Goal: Transaction & Acquisition: Book appointment/travel/reservation

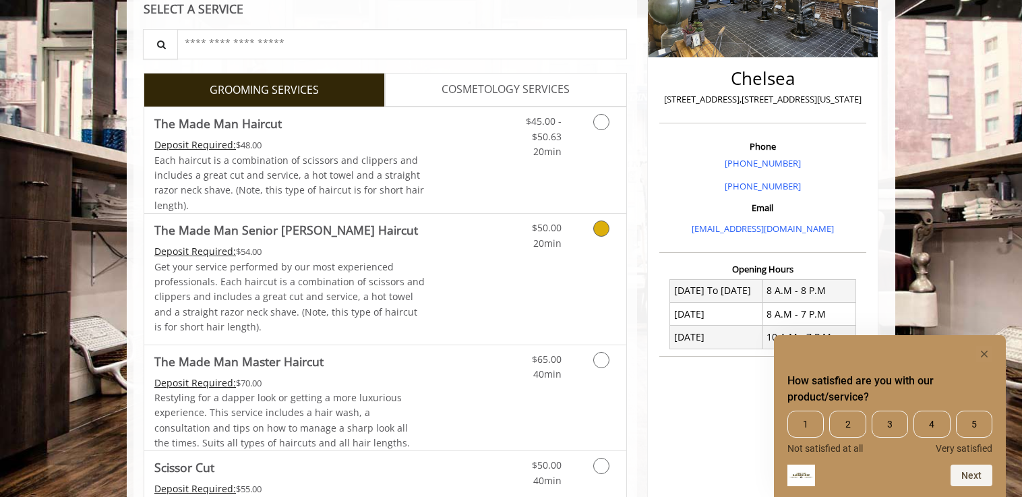
scroll to position [180, 0]
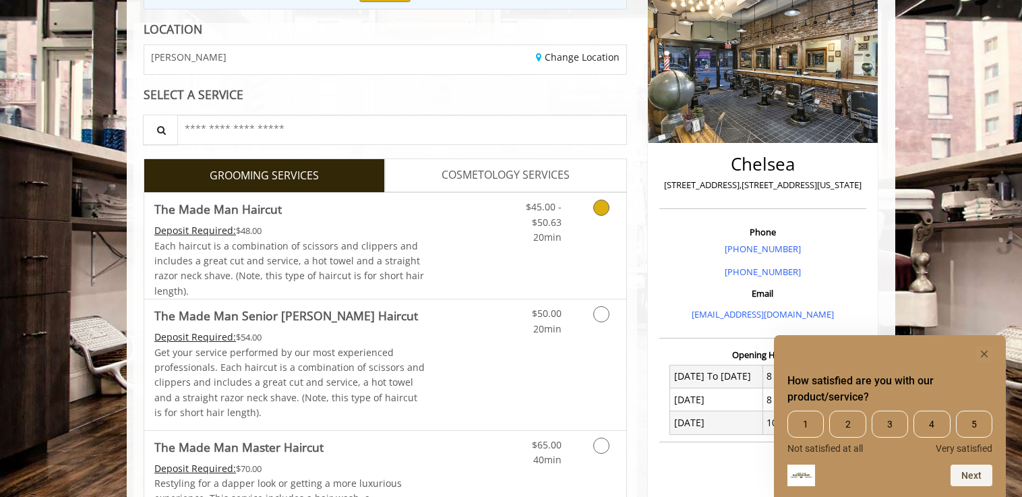
click at [608, 212] on link "Grooming services" at bounding box center [599, 219] width 34 height 52
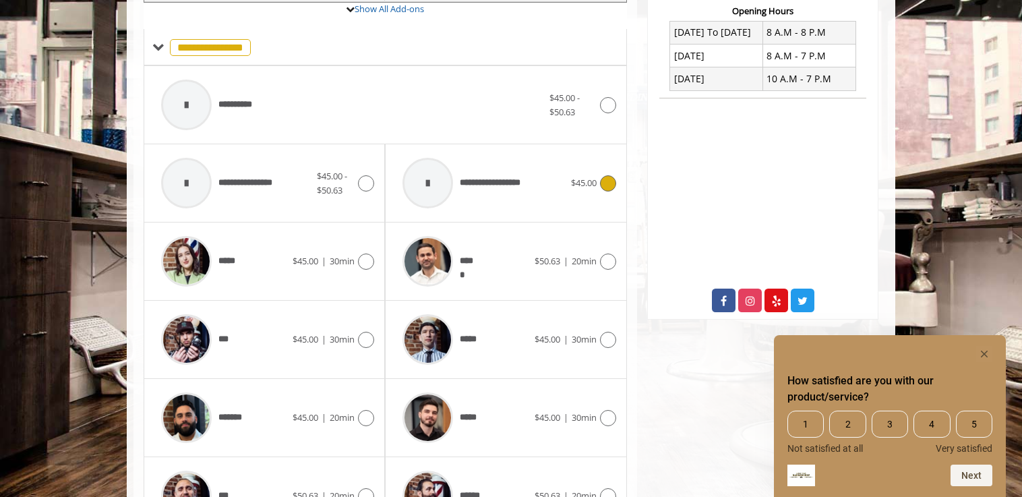
scroll to position [525, 0]
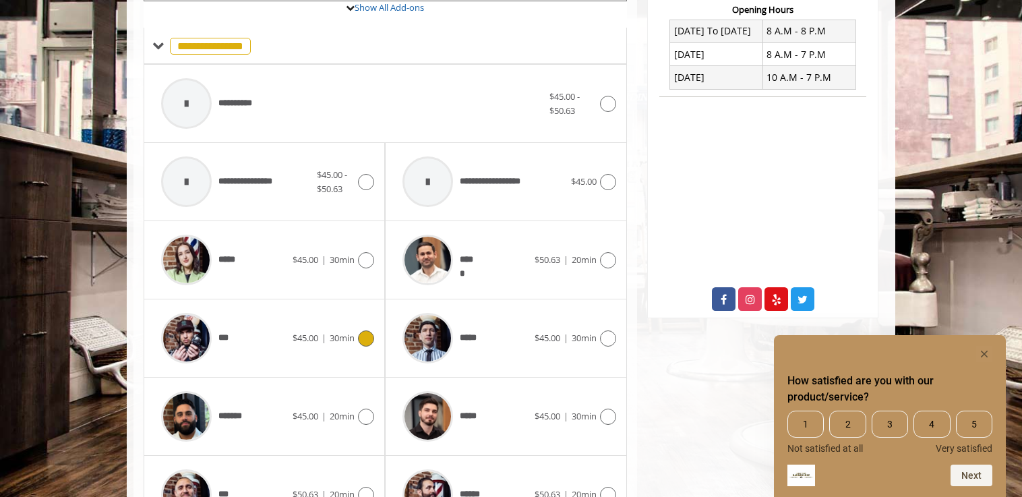
click at [260, 341] on div "***" at bounding box center [223, 338] width 138 height 64
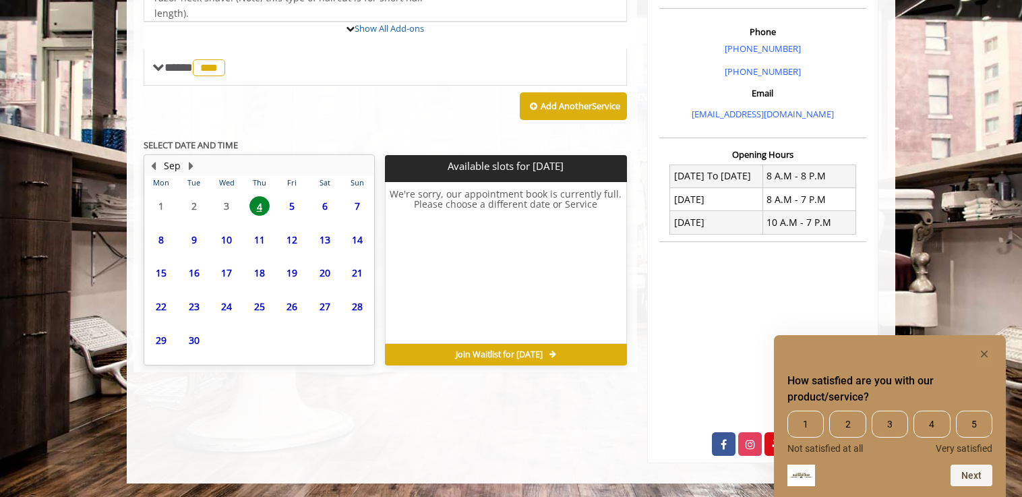
scroll to position [413, 0]
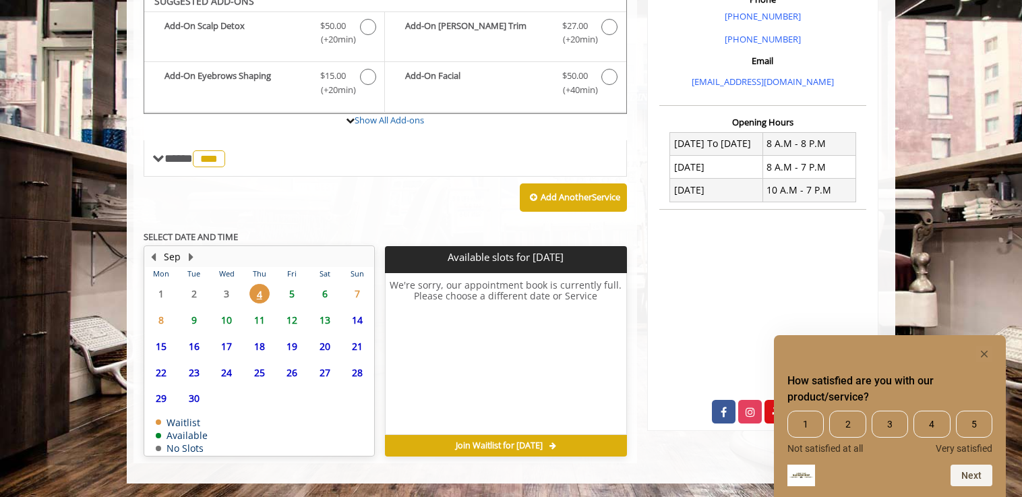
click at [295, 292] on span "5" at bounding box center [292, 294] width 20 height 20
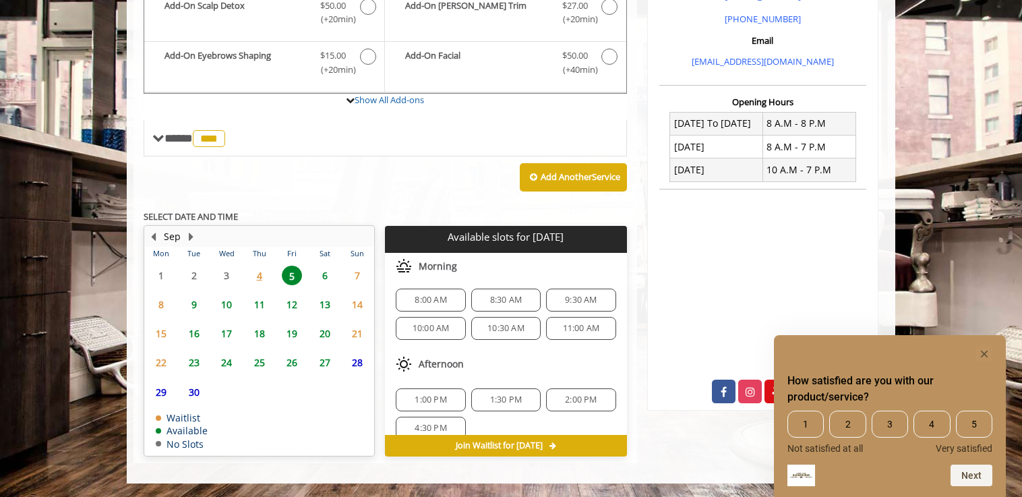
scroll to position [3, 0]
click at [431, 396] on span "1:00 PM" at bounding box center [431, 399] width 32 height 11
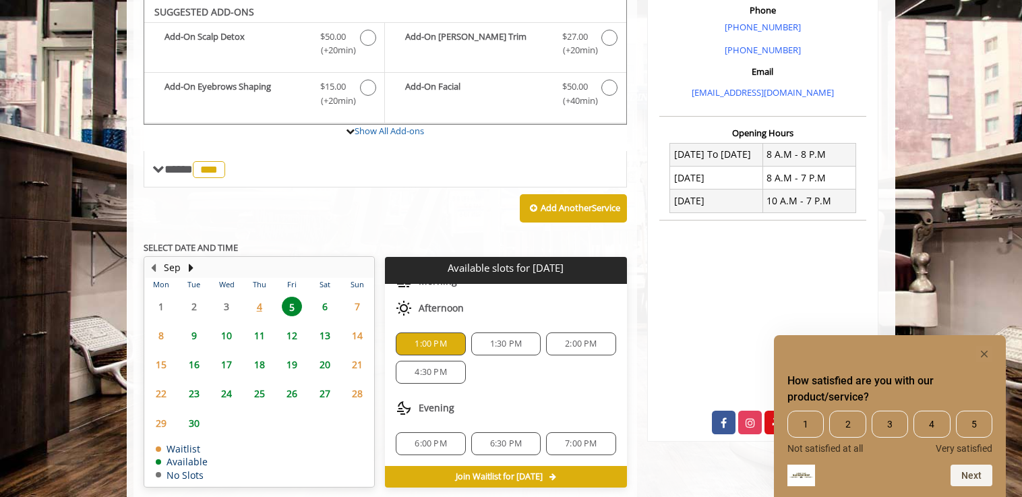
scroll to position [677, 0]
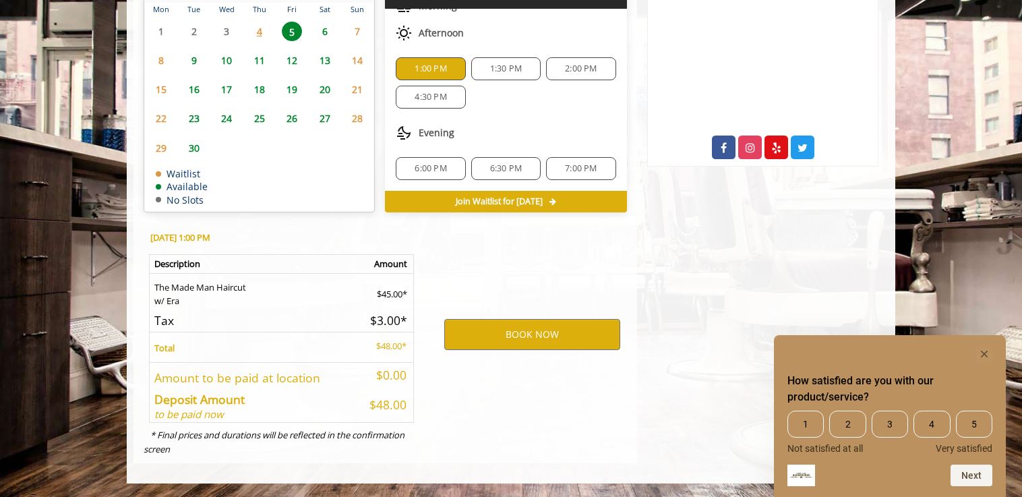
click at [519, 352] on div "BOOK NOW" at bounding box center [533, 334] width 210 height 230
click at [525, 342] on button "BOOK NOW" at bounding box center [532, 334] width 176 height 31
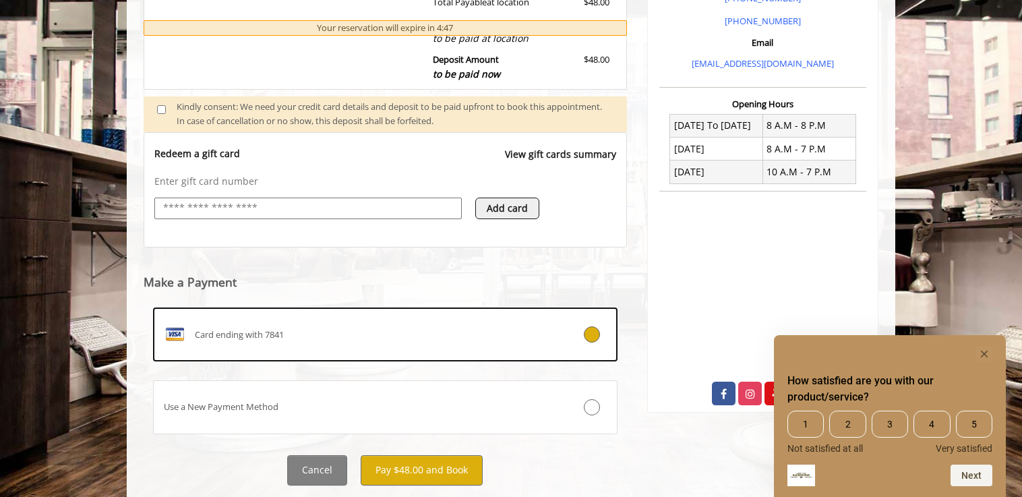
scroll to position [467, 0]
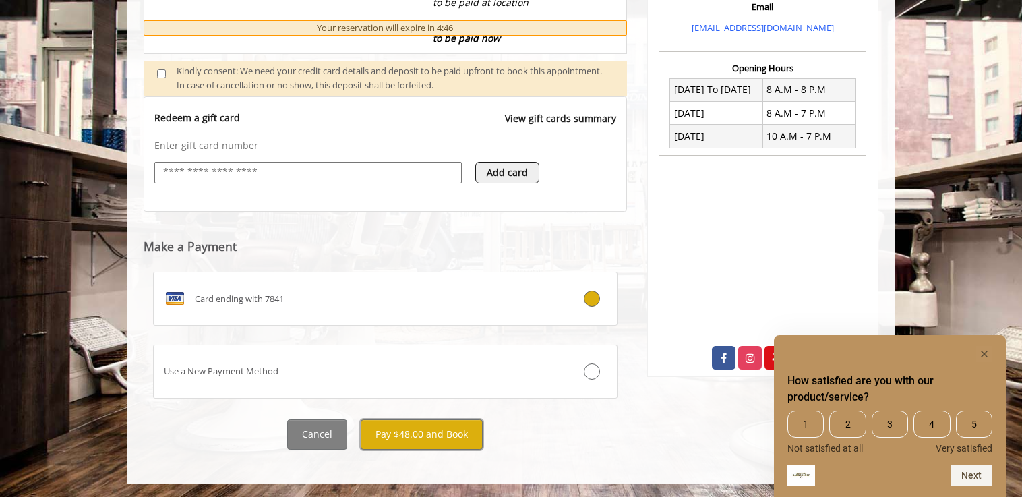
click at [416, 444] on button "Pay $48.00 and Book" at bounding box center [422, 434] width 122 height 30
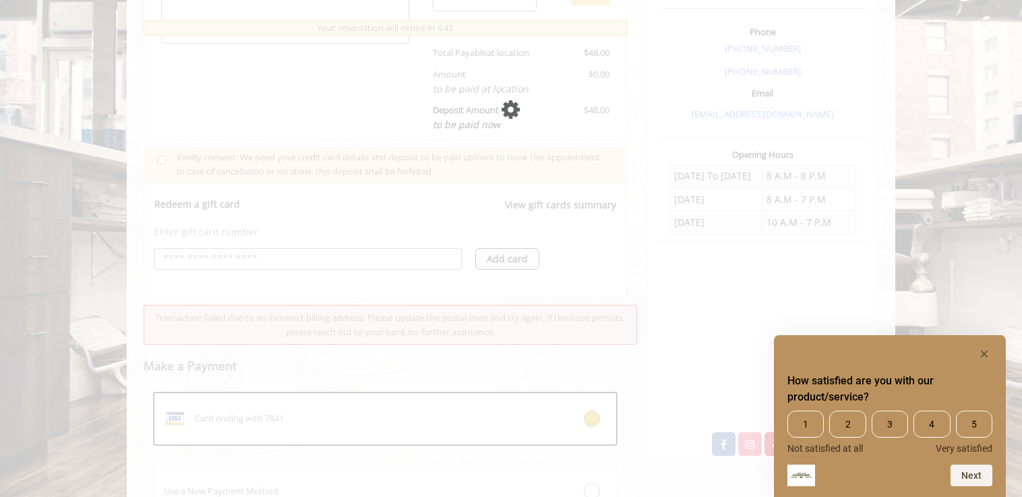
scroll to position [391, 0]
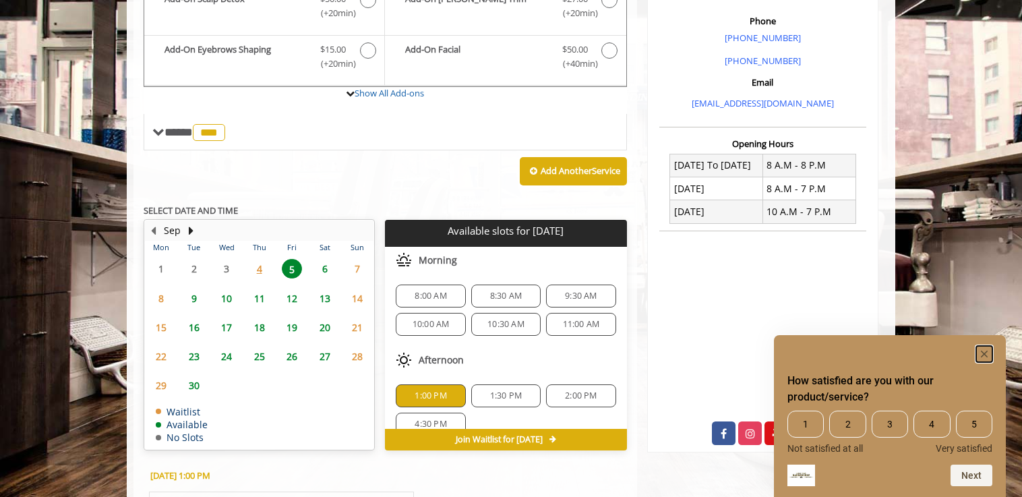
click at [982, 351] on icon "Hide survey" at bounding box center [984, 354] width 7 height 7
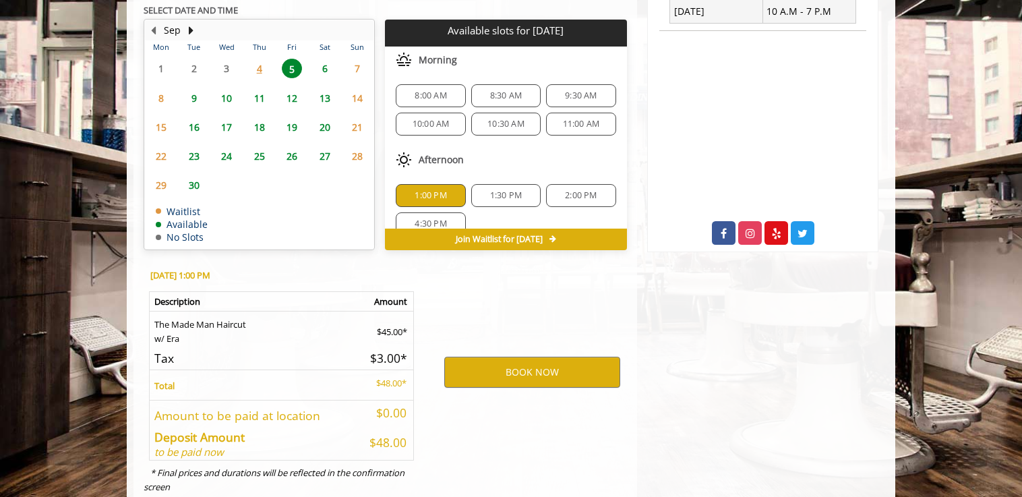
scroll to position [629, 0]
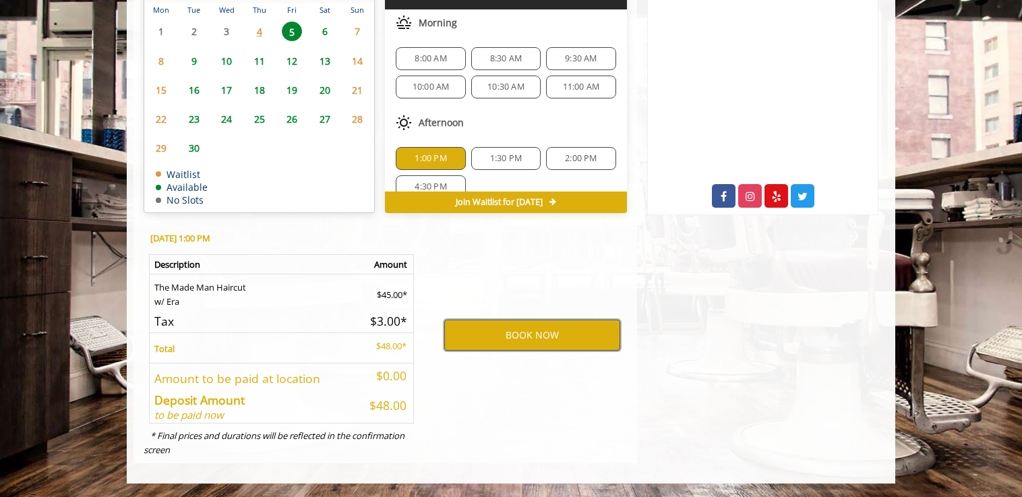
click at [518, 340] on button "BOOK NOW" at bounding box center [532, 335] width 176 height 31
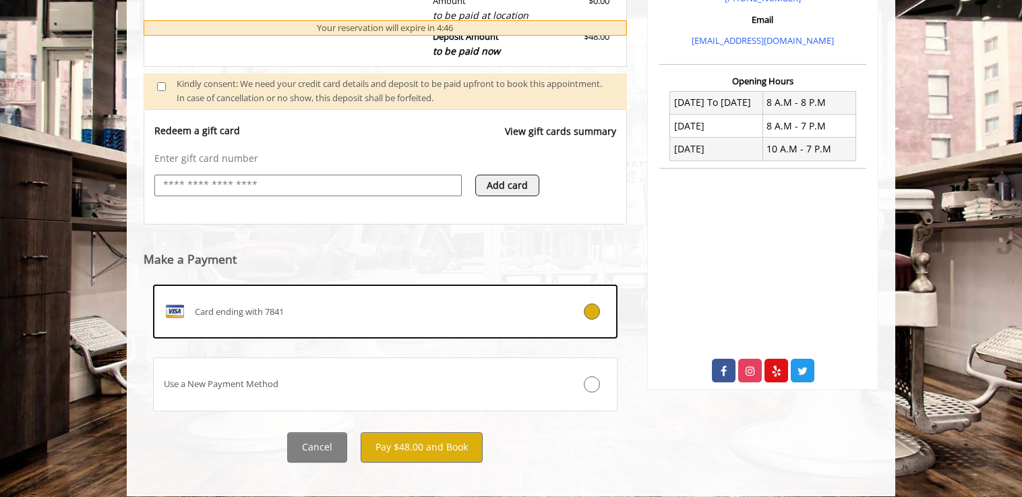
scroll to position [467, 0]
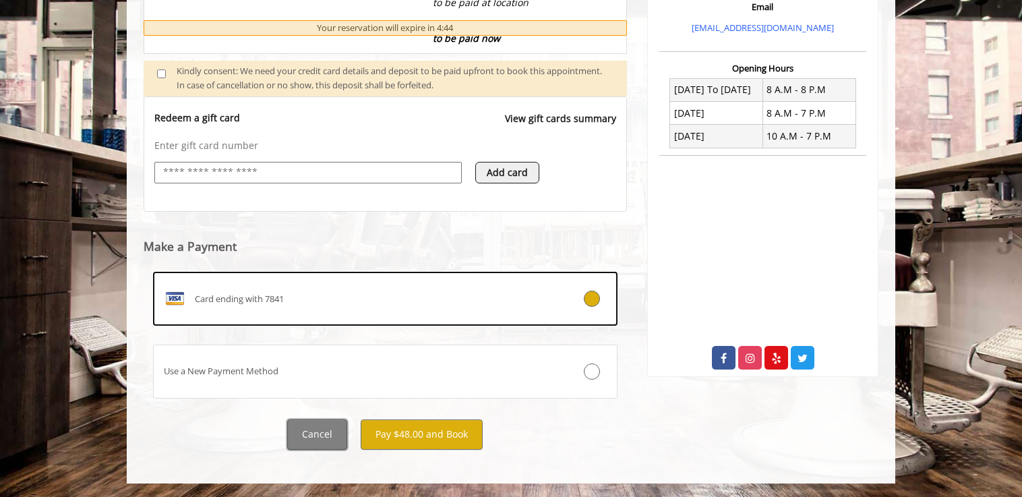
click at [318, 432] on button "Cancel" at bounding box center [317, 434] width 60 height 30
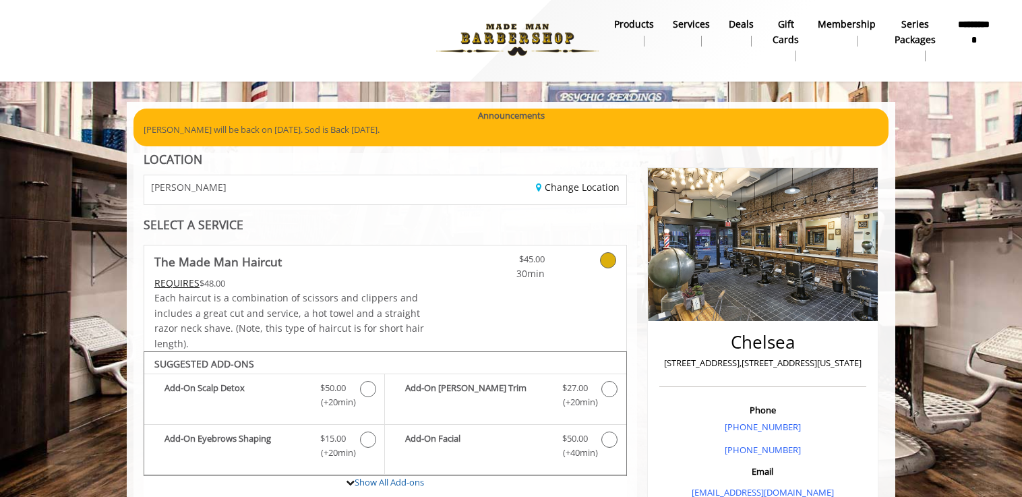
scroll to position [0, 0]
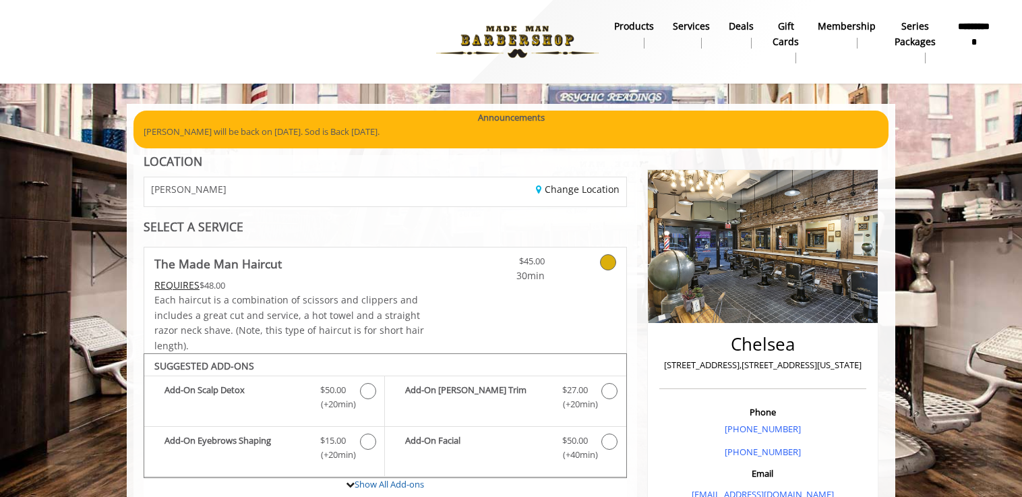
click at [533, 41] on img at bounding box center [517, 42] width 185 height 74
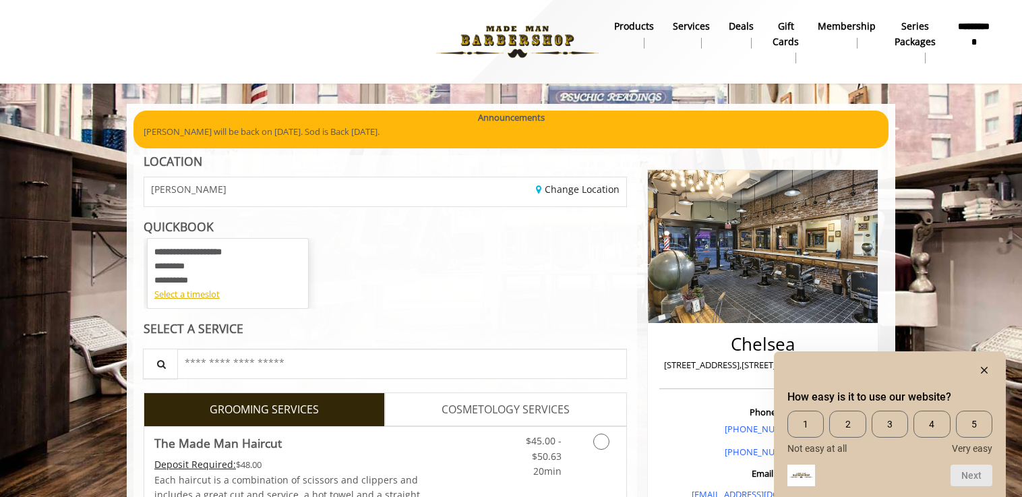
click at [974, 371] on div at bounding box center [890, 370] width 205 height 16
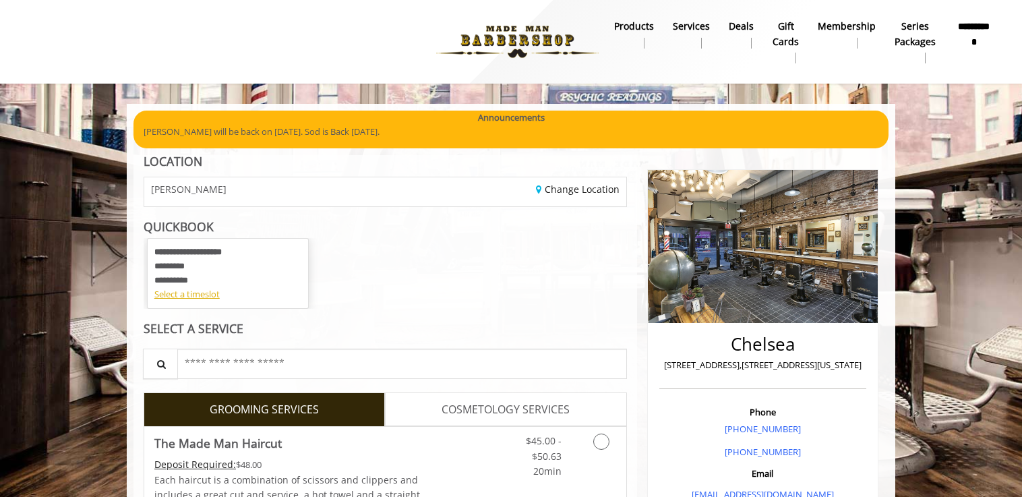
click at [978, 30] on b "**********" at bounding box center [974, 34] width 38 height 30
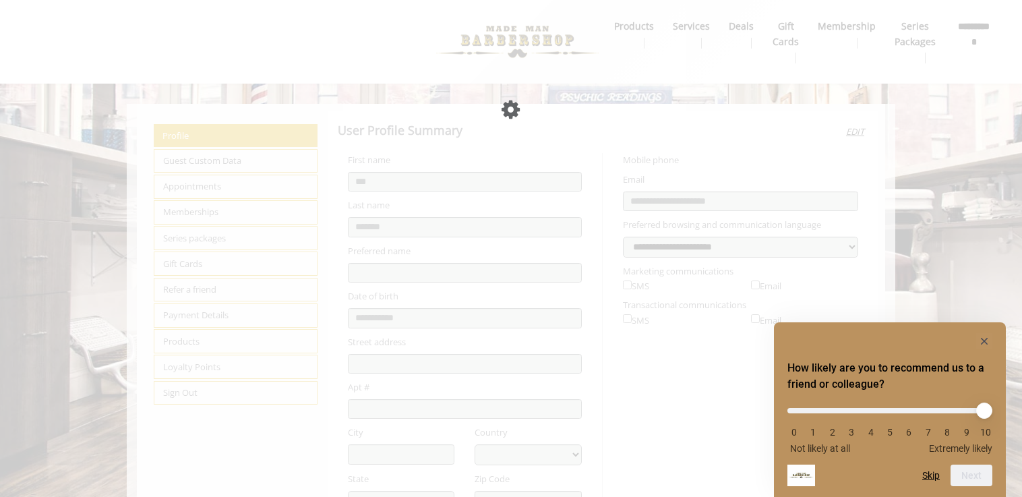
select select "***"
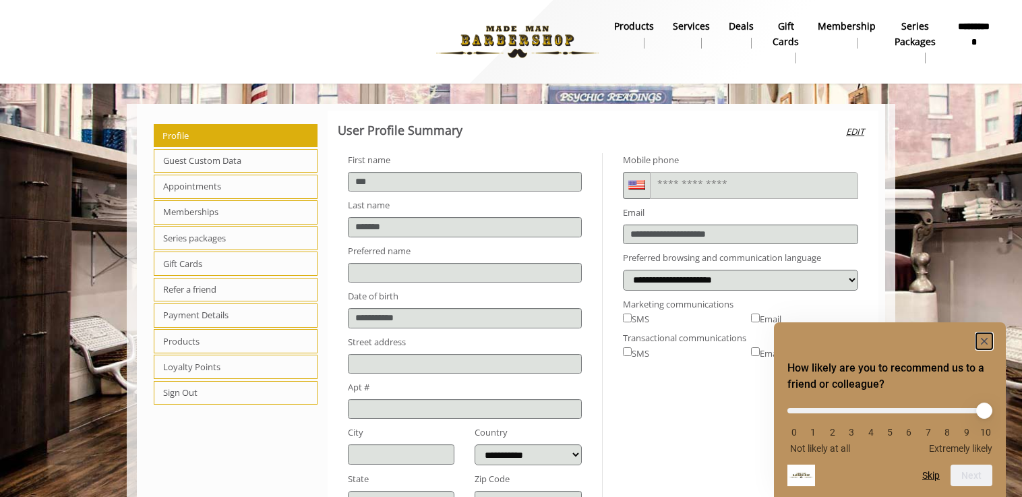
drag, startPoint x: 989, startPoint y: 345, endPoint x: 982, endPoint y: 343, distance: 7.0
click at [988, 345] on rect "Hide survey" at bounding box center [985, 341] width 16 height 16
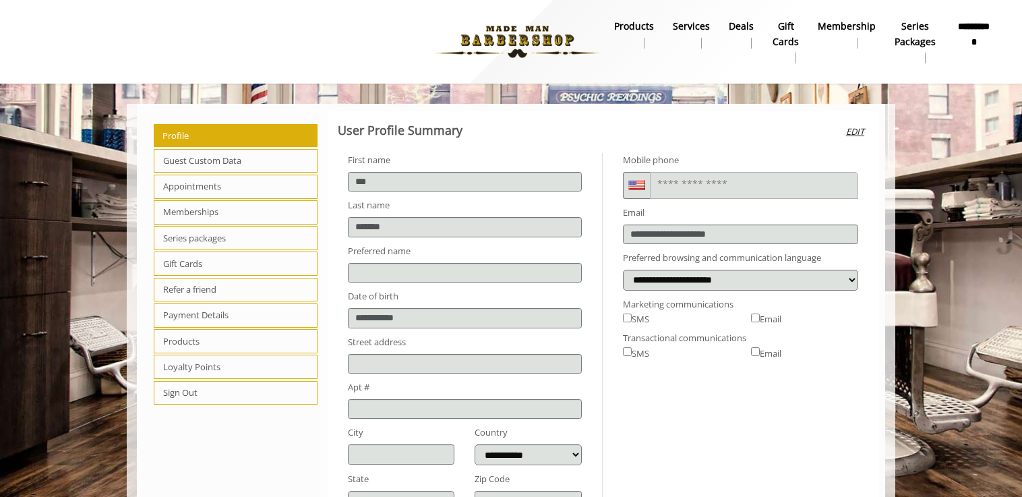
click at [195, 185] on span "Appointments" at bounding box center [236, 187] width 164 height 24
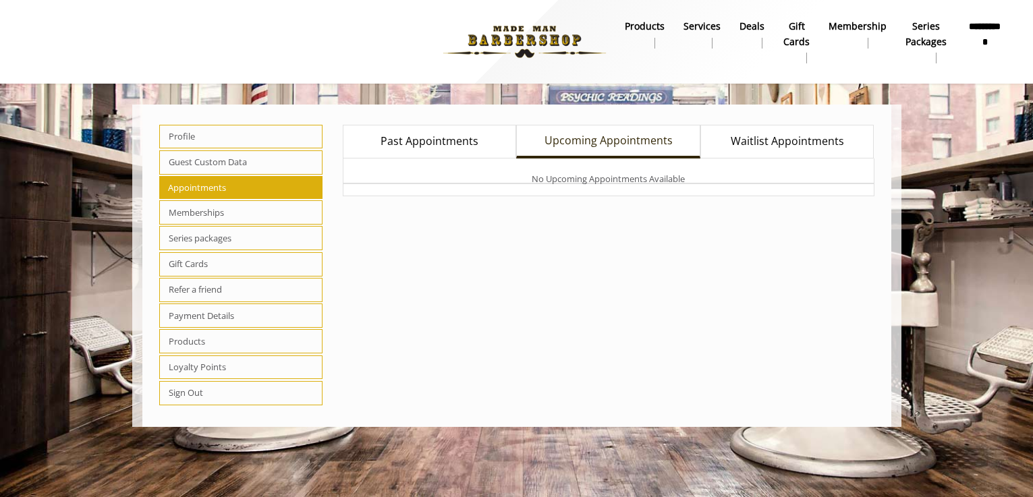
click at [439, 145] on span "Past Appointments" at bounding box center [429, 142] width 98 height 18
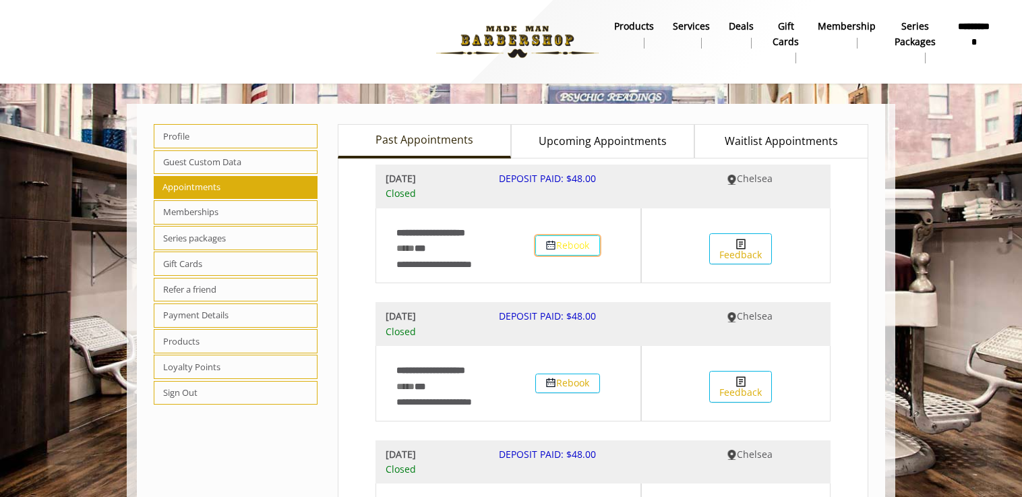
click at [566, 245] on button "Rebook" at bounding box center [567, 245] width 65 height 20
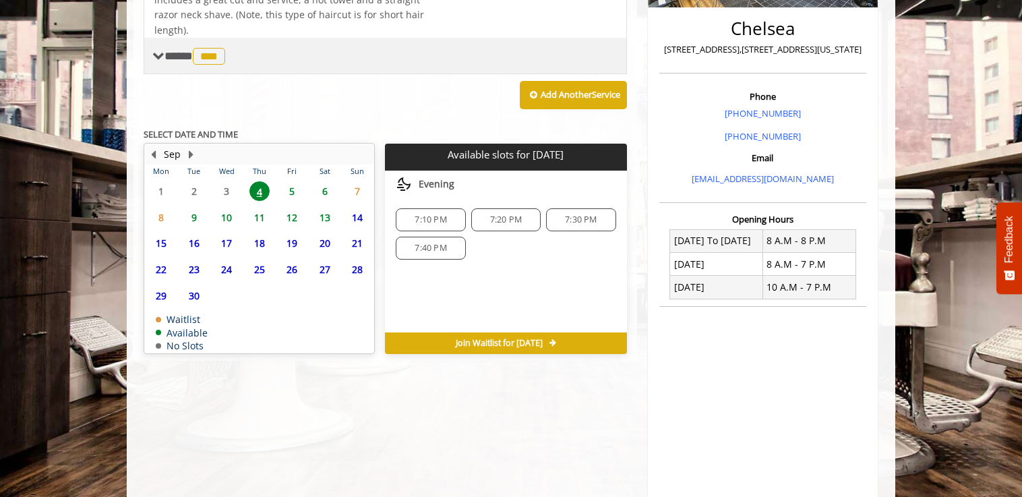
scroll to position [361, 0]
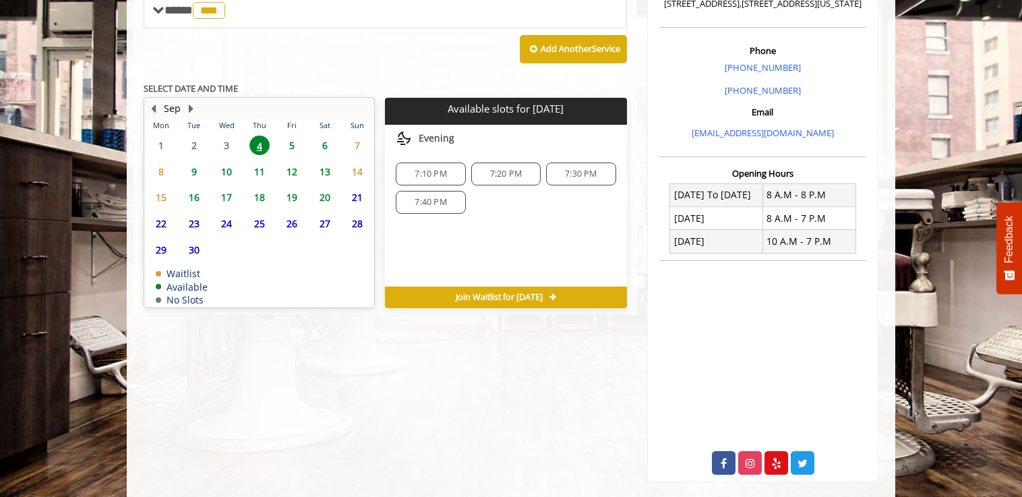
click at [291, 142] on span "5" at bounding box center [292, 146] width 20 height 20
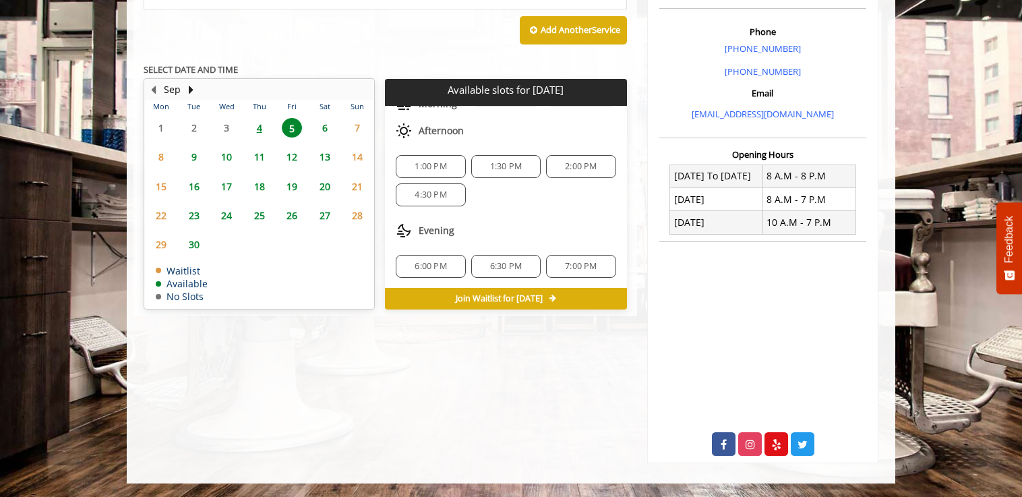
scroll to position [89, 0]
click at [424, 165] on span "1:00 PM" at bounding box center [431, 166] width 32 height 11
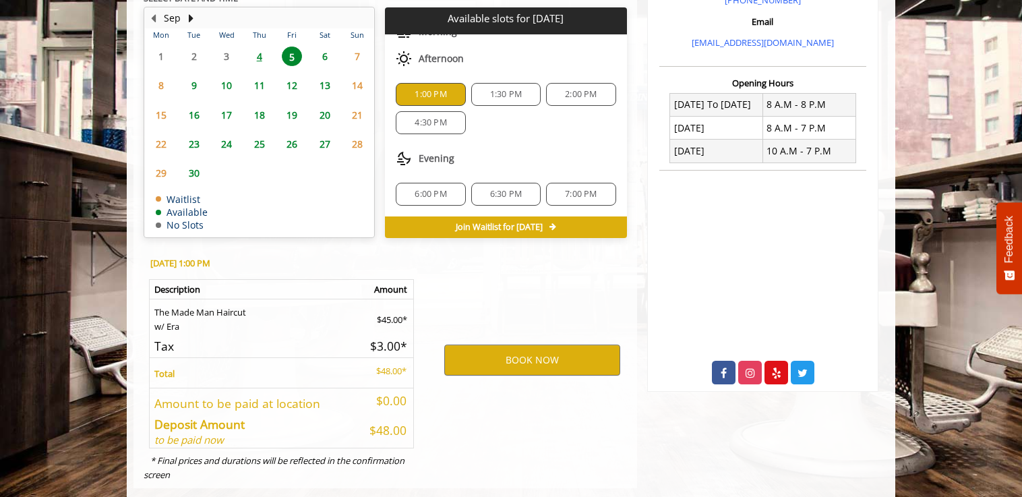
scroll to position [477, 0]
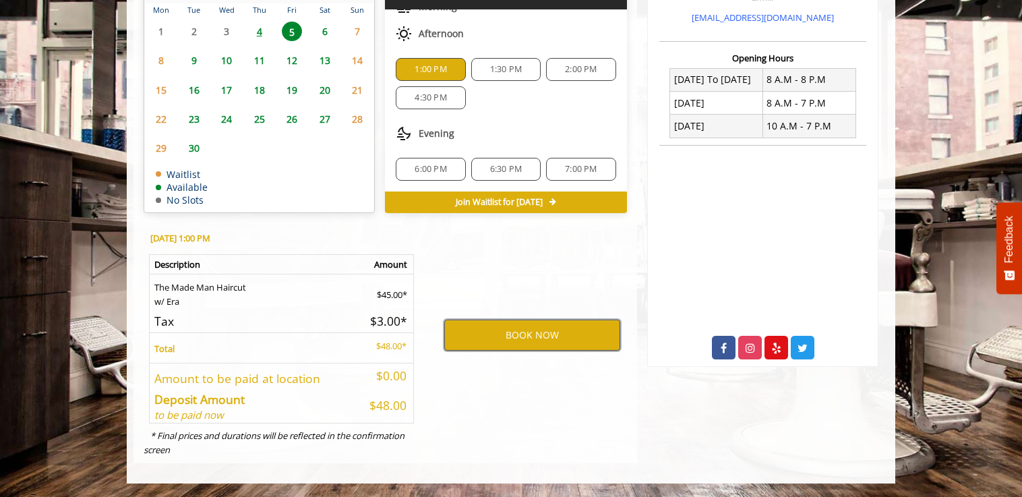
click at [538, 332] on button "BOOK NOW" at bounding box center [532, 335] width 176 height 31
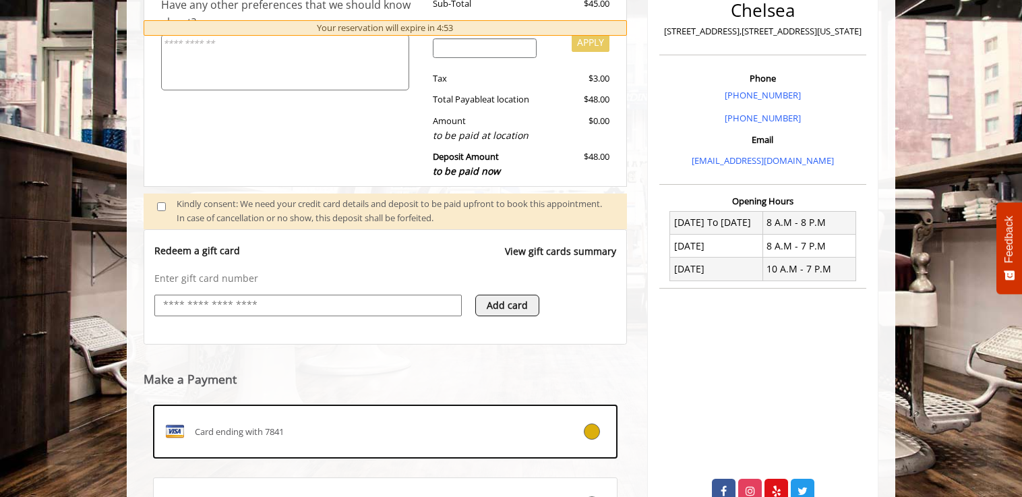
scroll to position [467, 0]
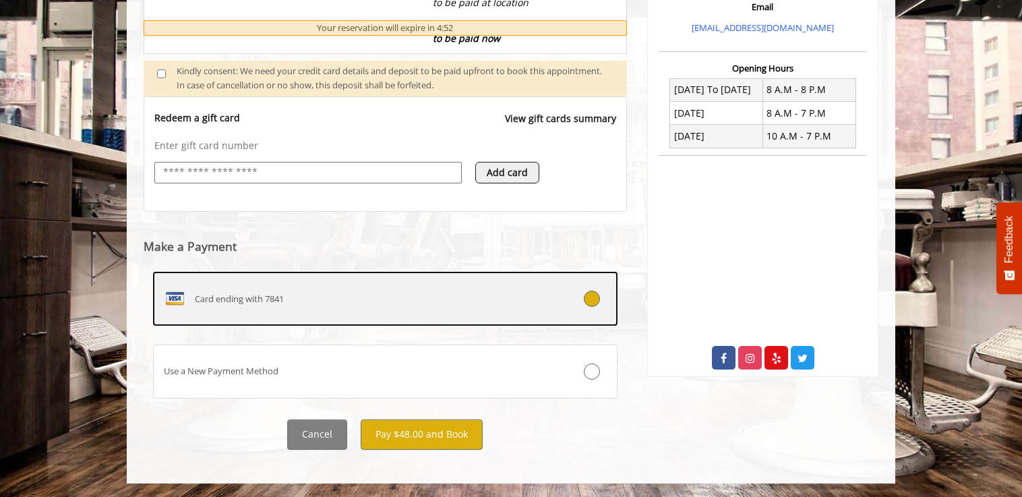
click at [542, 300] on div at bounding box center [578, 299] width 77 height 16
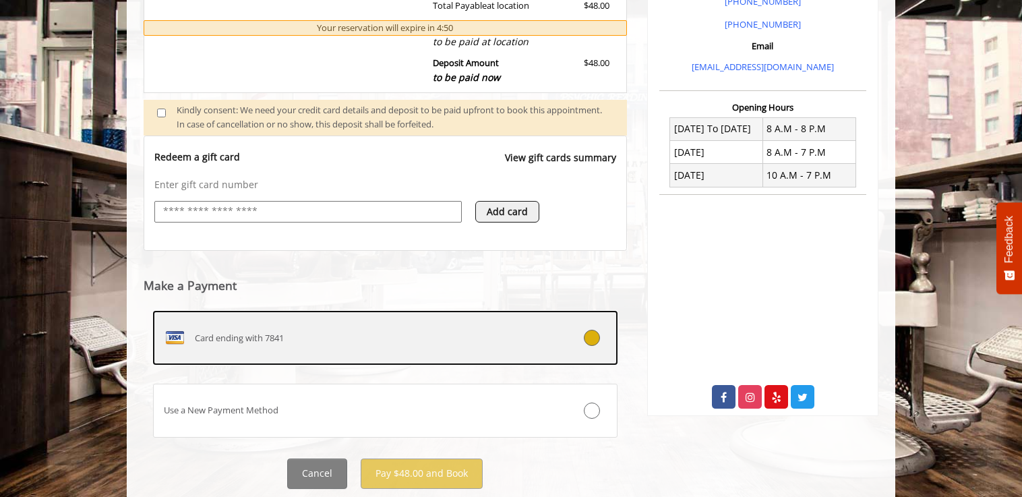
click at [484, 334] on div "Card ending with 7841" at bounding box center [347, 338] width 386 height 22
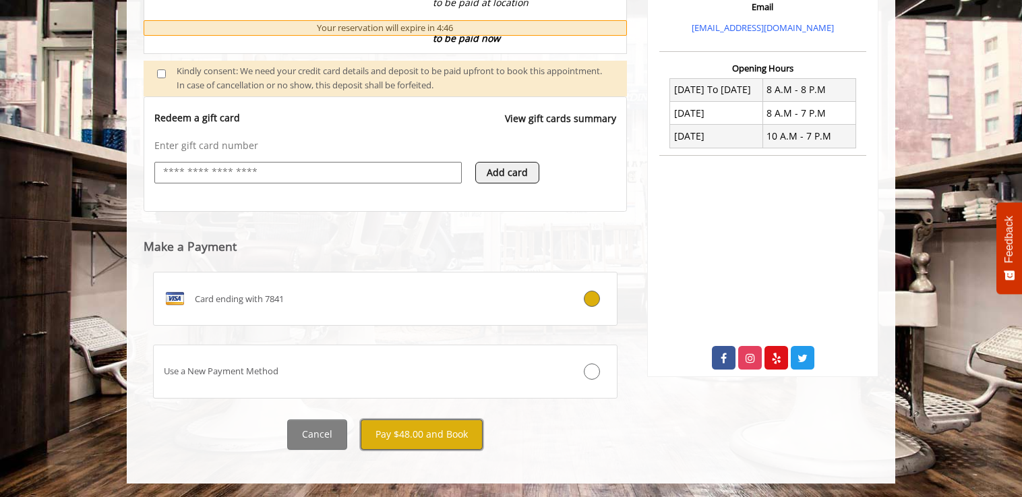
click at [430, 431] on button "Pay $48.00 and Book" at bounding box center [422, 434] width 122 height 30
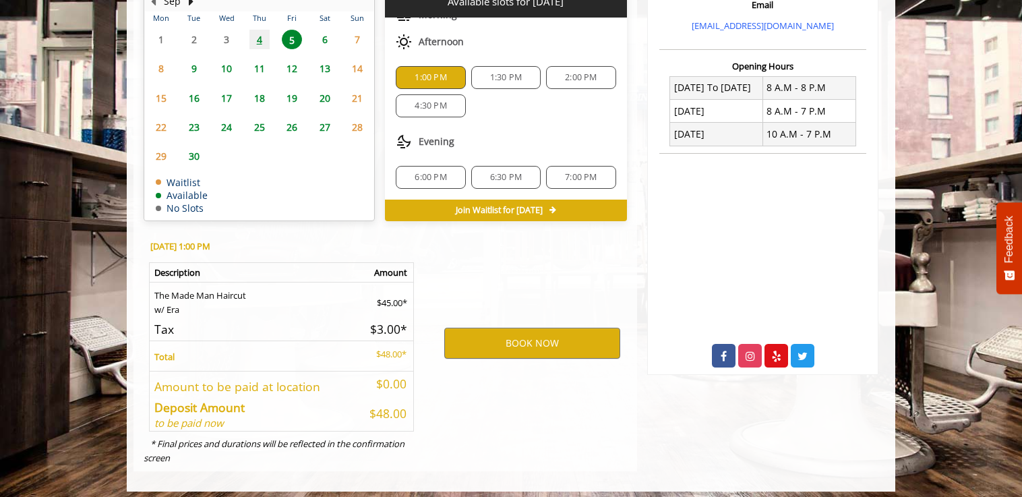
scroll to position [477, 0]
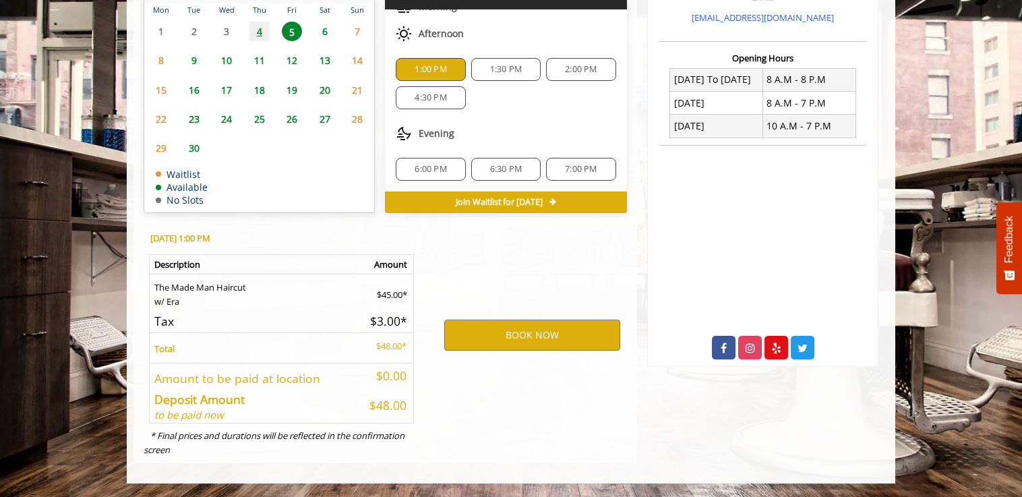
drag, startPoint x: 533, startPoint y: 204, endPoint x: 467, endPoint y: 214, distance: 66.2
click at [467, 214] on div "**********" at bounding box center [386, 116] width 484 height 693
click at [504, 231] on div "BOOK NOW" at bounding box center [533, 335] width 210 height 230
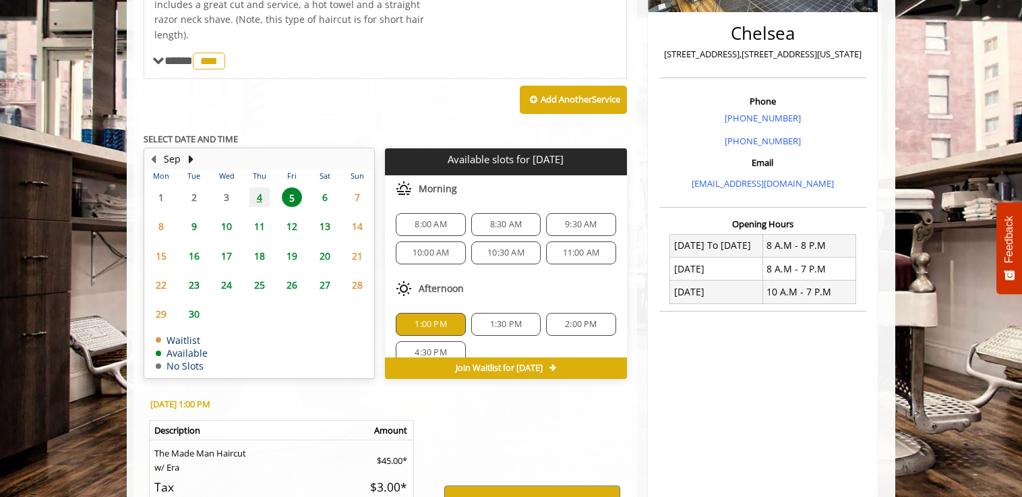
scroll to position [24, 0]
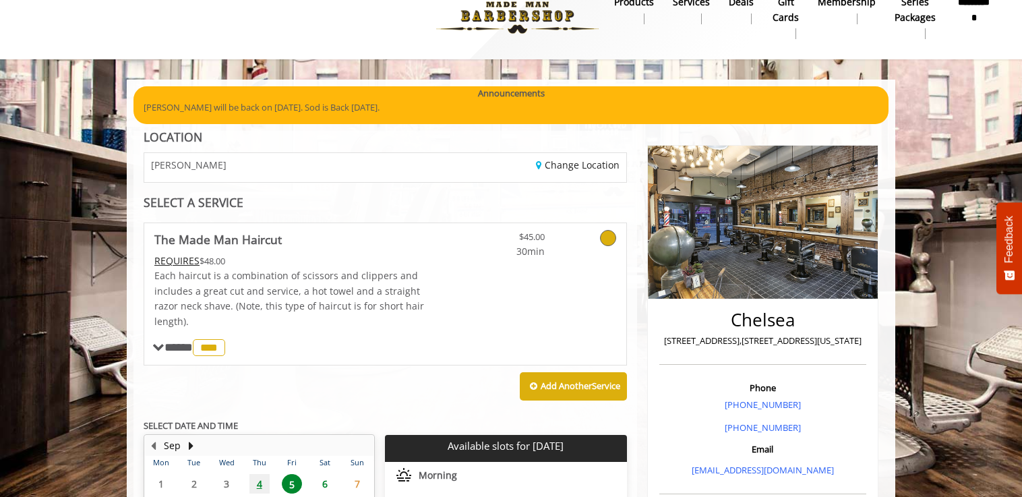
click at [970, 13] on b "**********" at bounding box center [974, 10] width 38 height 30
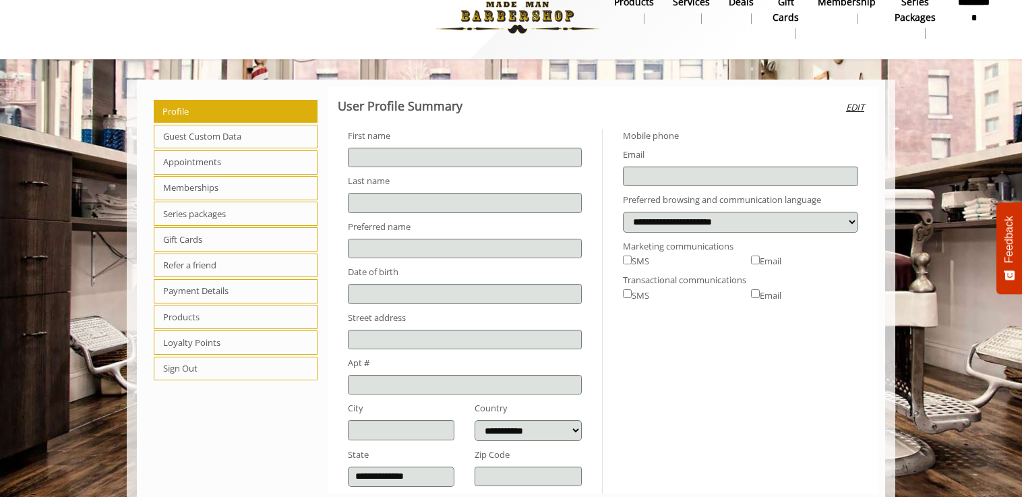
type input "***"
type input "*******"
select select "***"
type input "**********"
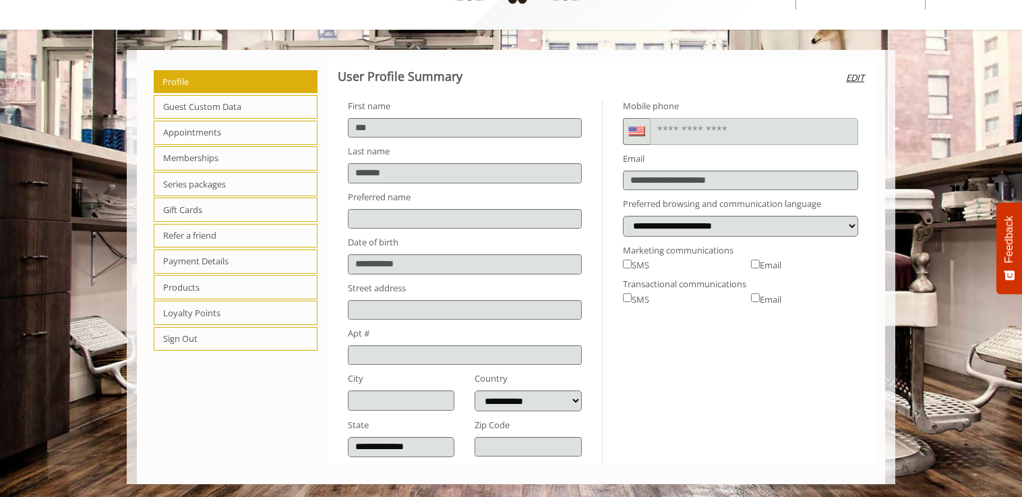
scroll to position [55, 0]
click at [208, 105] on span "Guest Custom Data" at bounding box center [236, 106] width 164 height 24
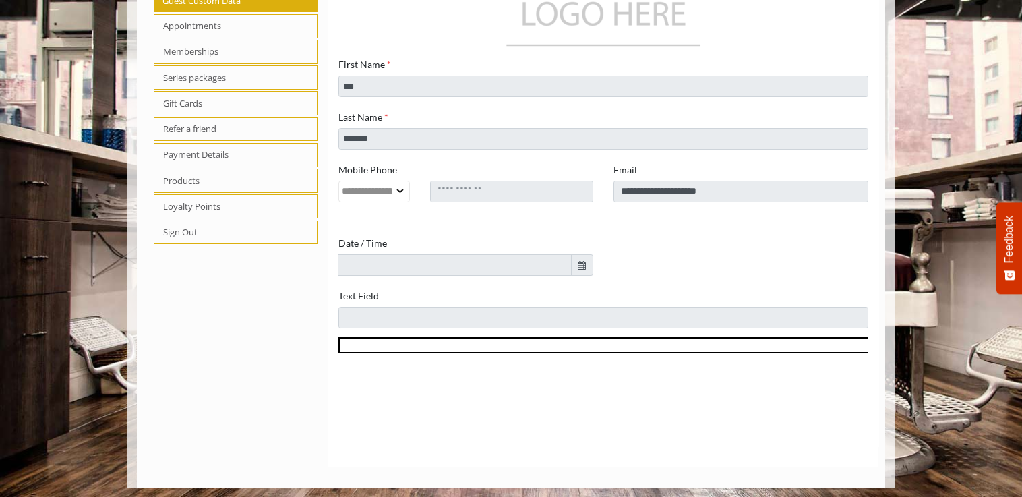
scroll to position [165, 0]
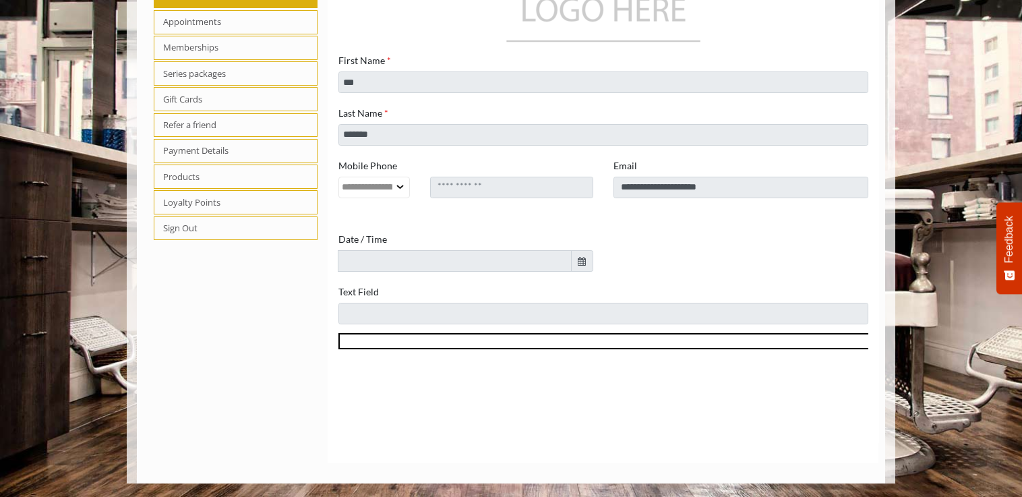
click at [187, 20] on span "Appointments" at bounding box center [236, 22] width 164 height 24
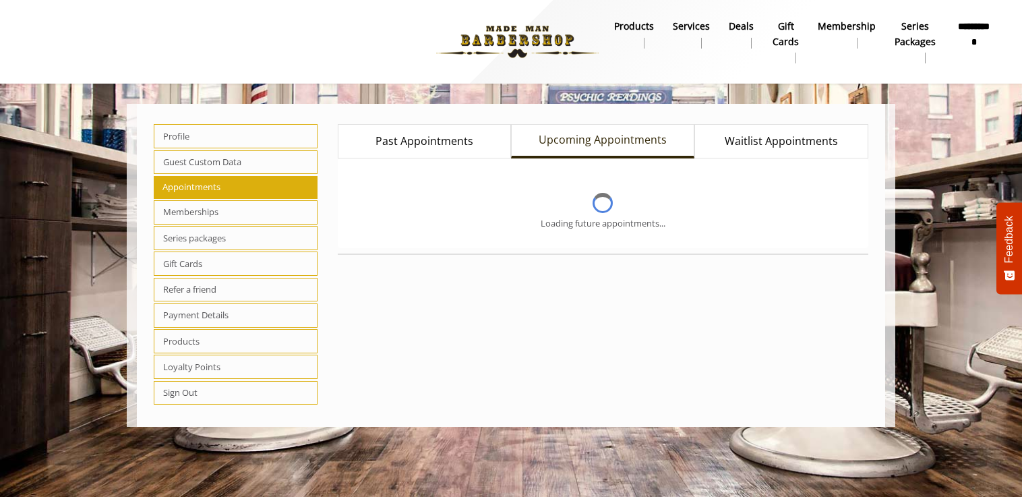
scroll to position [0, 0]
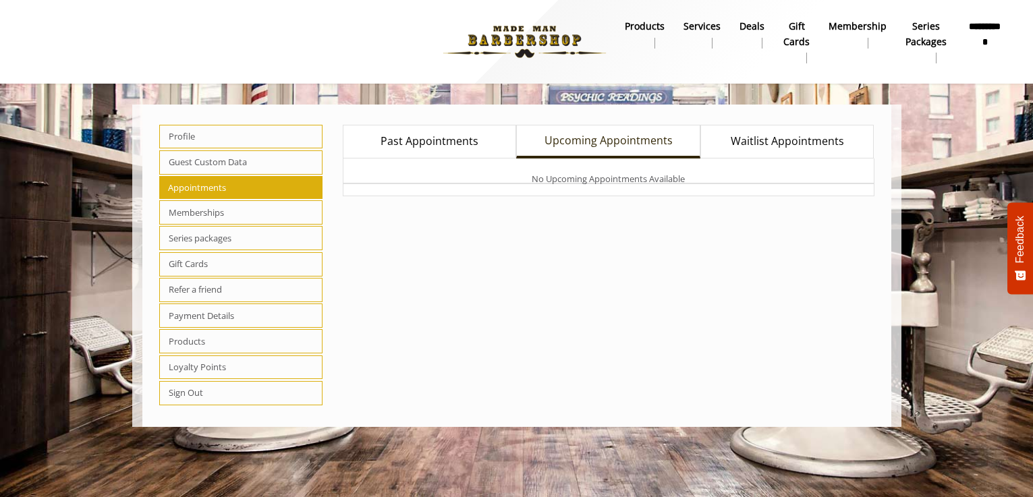
click at [583, 130] on link "Upcoming Appointments" at bounding box center [607, 142] width 183 height 34
click at [583, 134] on span "Upcoming Appointments" at bounding box center [608, 141] width 128 height 18
click at [817, 151] on link "Waitlist Appointments" at bounding box center [786, 142] width 173 height 34
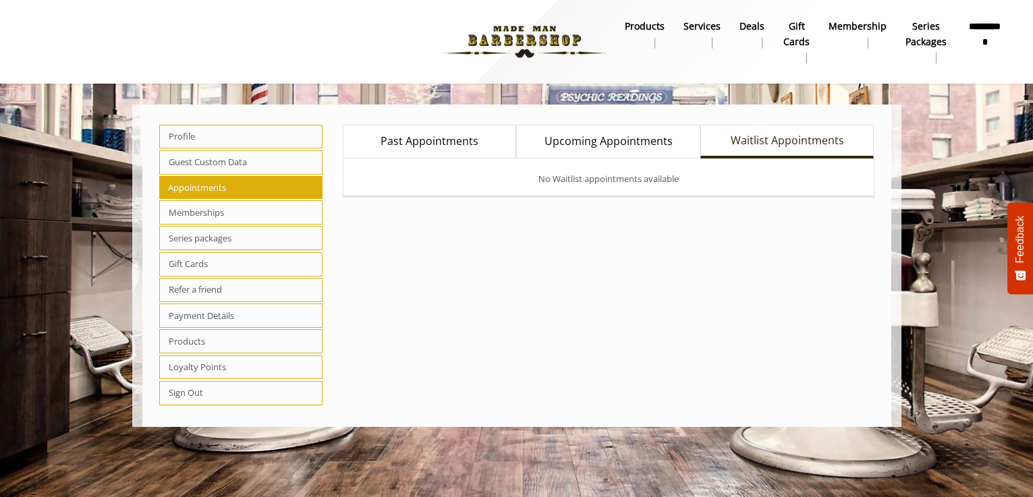
click at [660, 142] on span "Upcoming Appointments" at bounding box center [608, 142] width 128 height 18
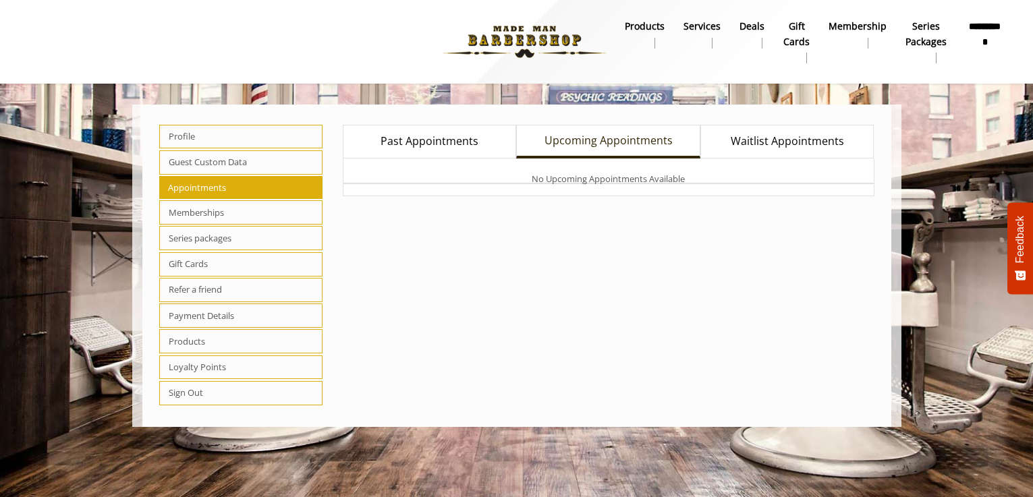
click at [425, 144] on span "Past Appointments" at bounding box center [429, 142] width 98 height 18
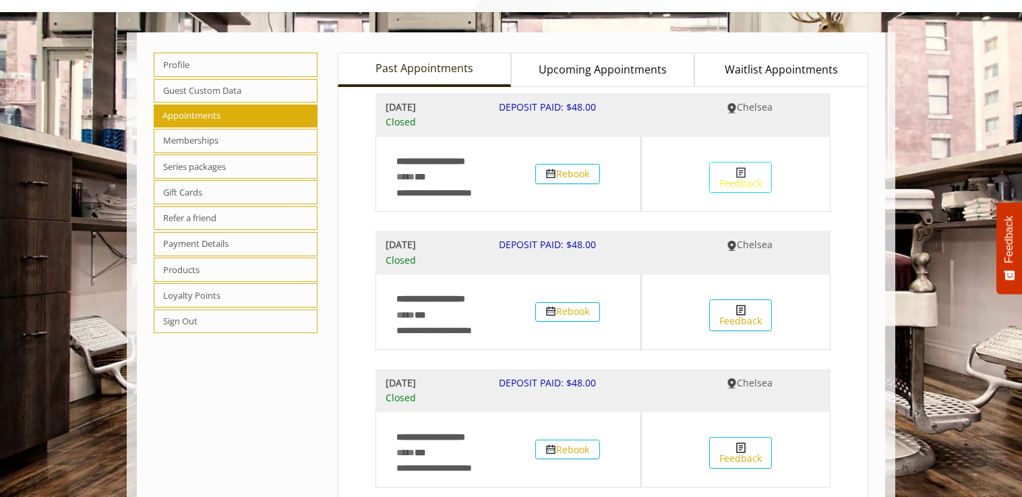
scroll to position [135, 0]
